Goal: Transaction & Acquisition: Purchase product/service

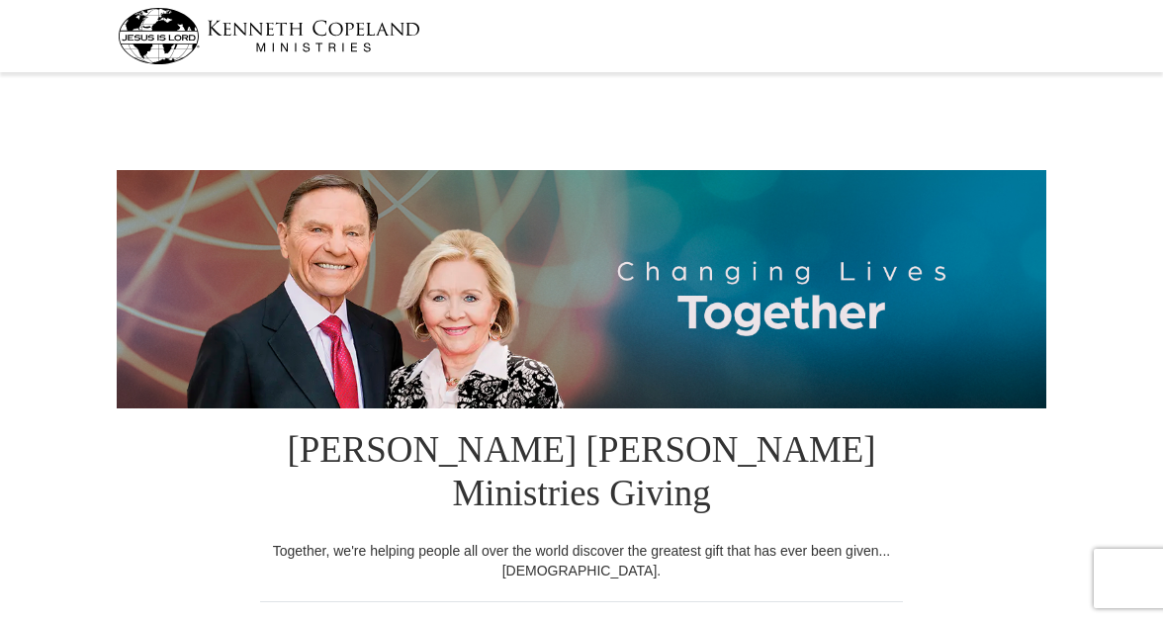
select select "SC"
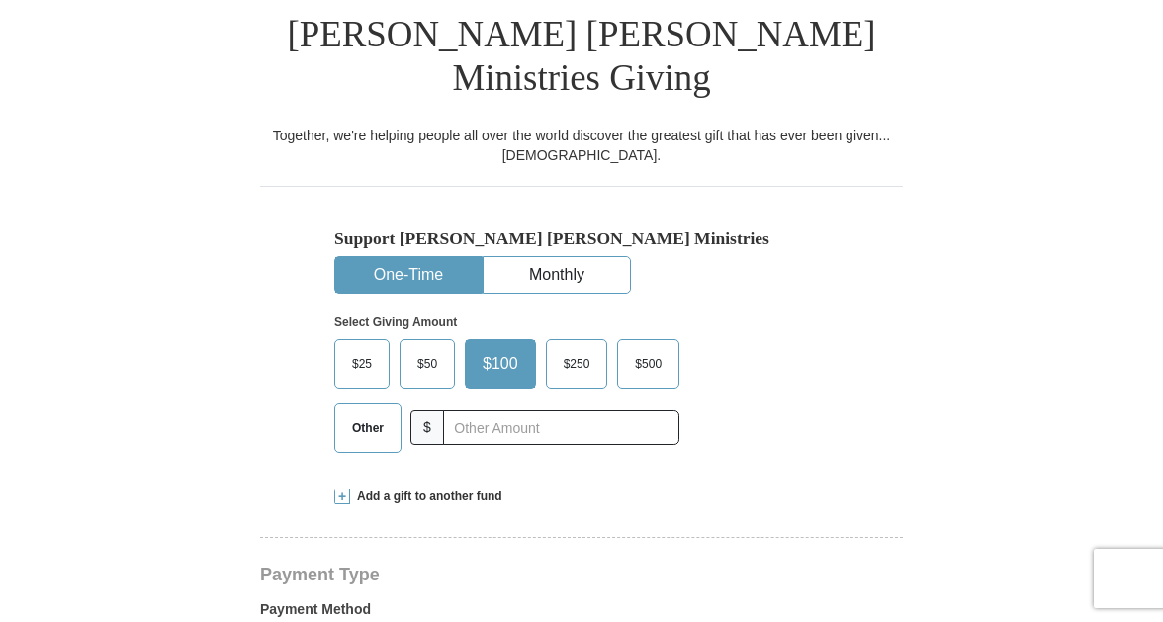
scroll to position [467, 0]
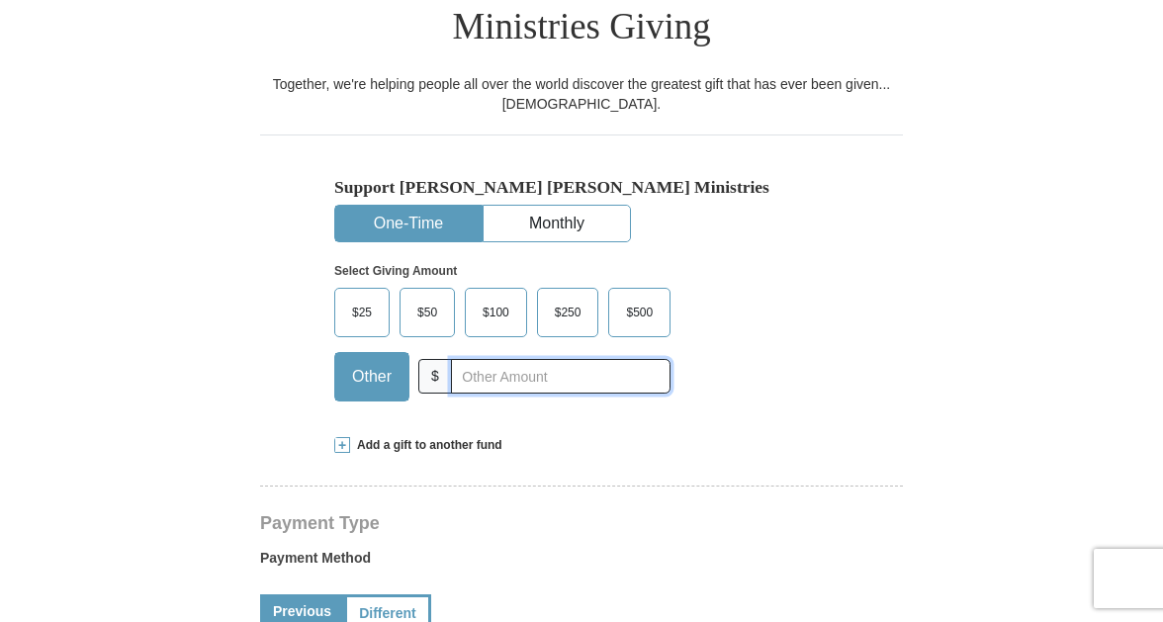
click at [495, 359] on input "text" at bounding box center [561, 376] width 220 height 35
type input "220.00"
click at [370, 437] on span "Add a gift to another fund" at bounding box center [426, 445] width 152 height 17
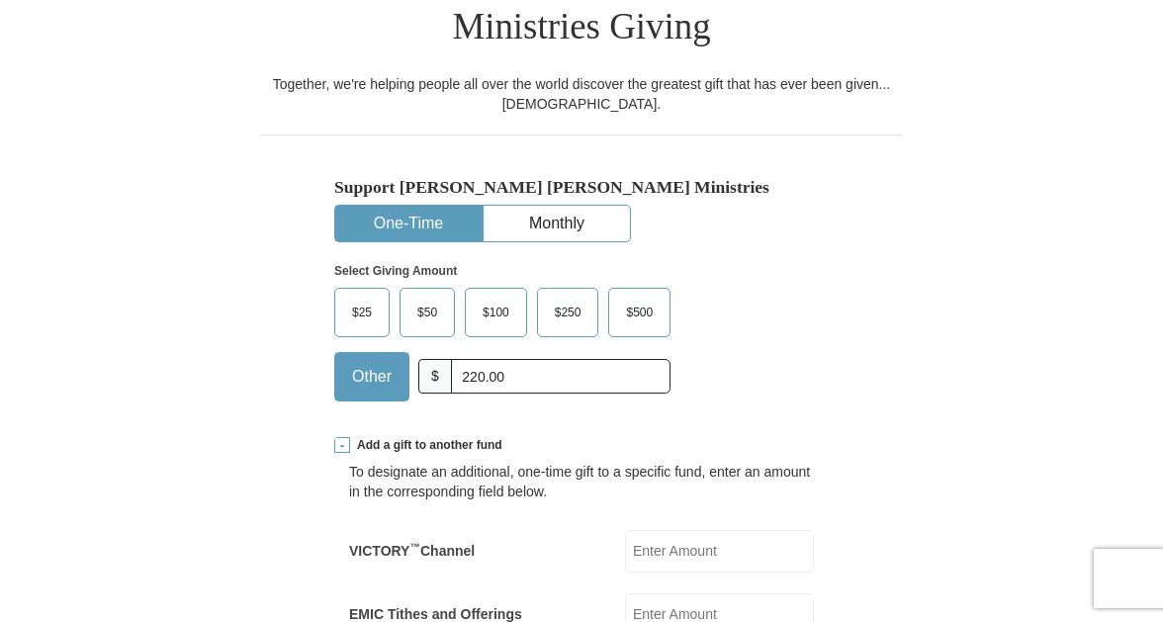
click at [731, 530] on input "VICTORY ™ Channel" at bounding box center [719, 551] width 189 height 43
type input "100.00"
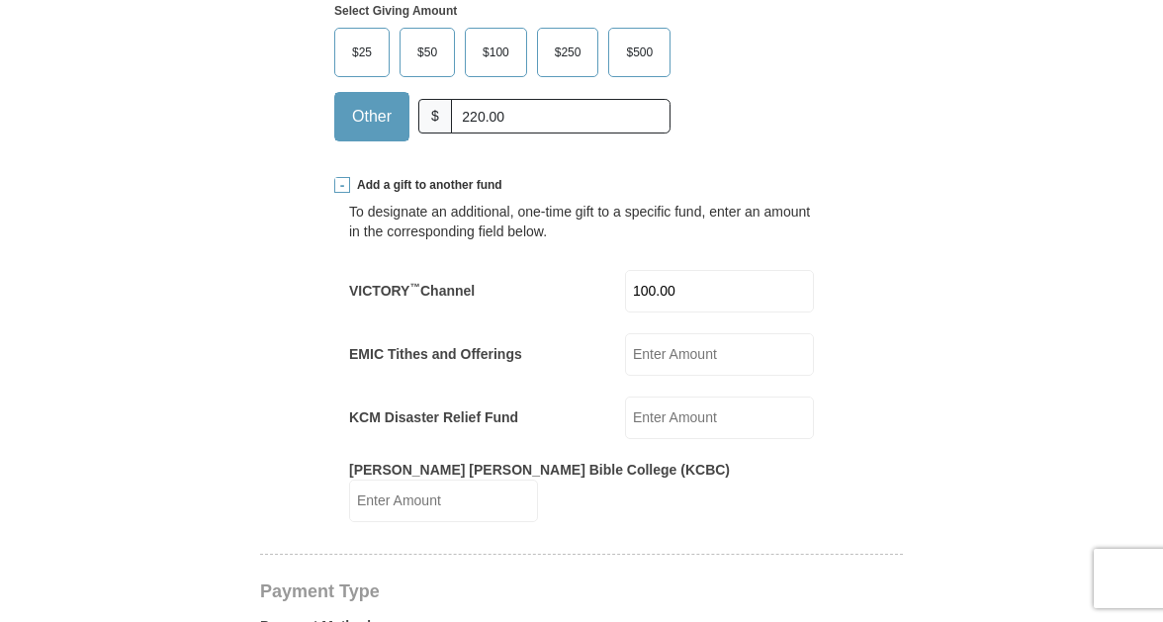
scroll to position [778, 0]
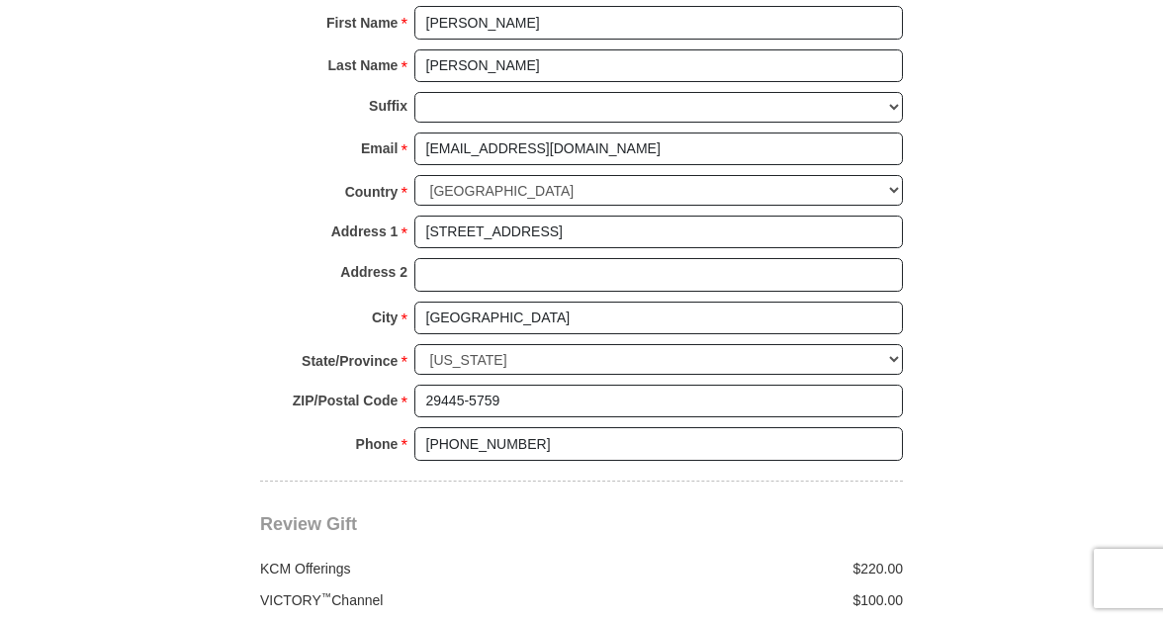
scroll to position [1765, 0]
